Goal: Check status: Check status

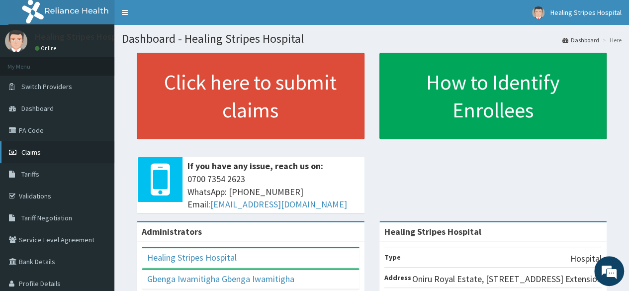
click at [33, 153] on span "Claims" at bounding box center [30, 152] width 19 height 9
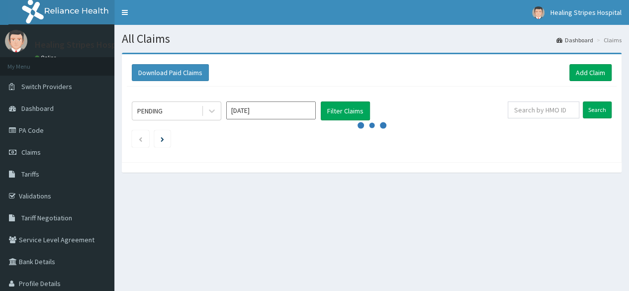
click at [301, 107] on input "[DATE]" at bounding box center [271, 110] width 90 height 18
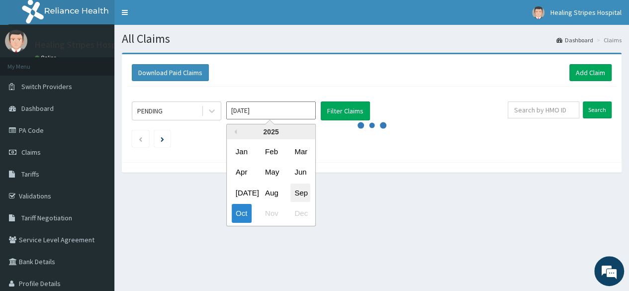
click at [305, 189] on div "Sep" at bounding box center [300, 193] width 20 height 18
type input "[DATE]"
